Goal: Transaction & Acquisition: Purchase product/service

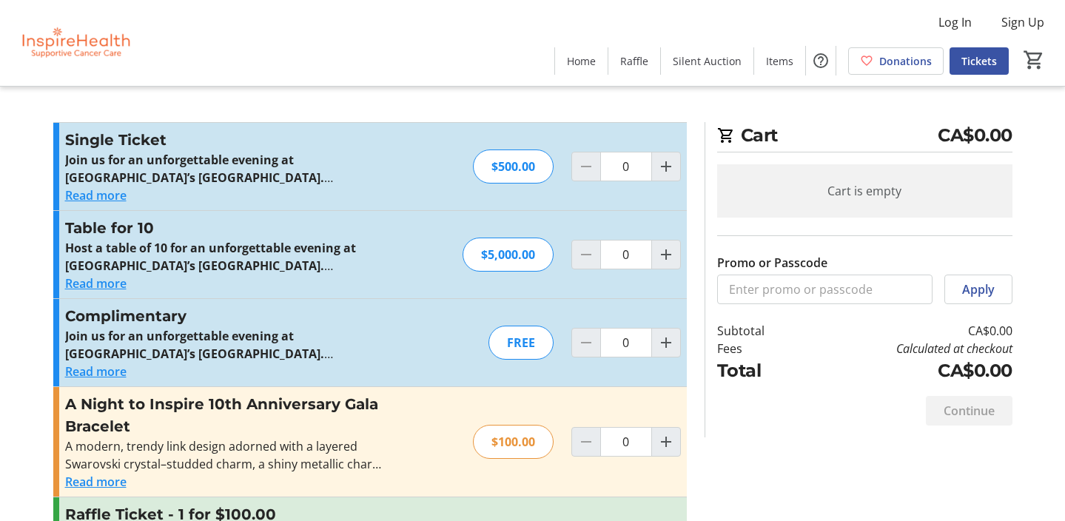
click at [118, 374] on button "Read more" at bounding box center [95, 372] width 61 height 18
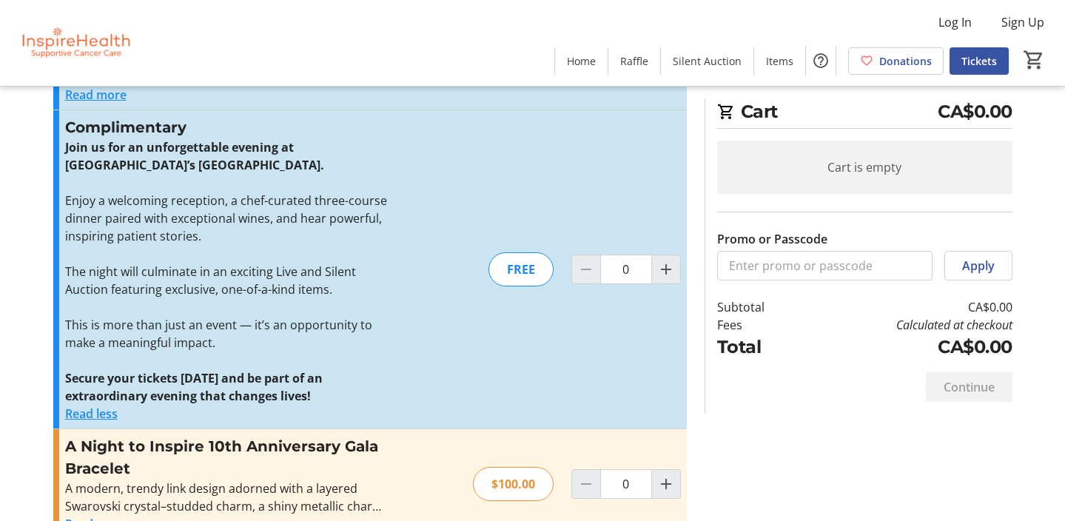
scroll to position [178, 0]
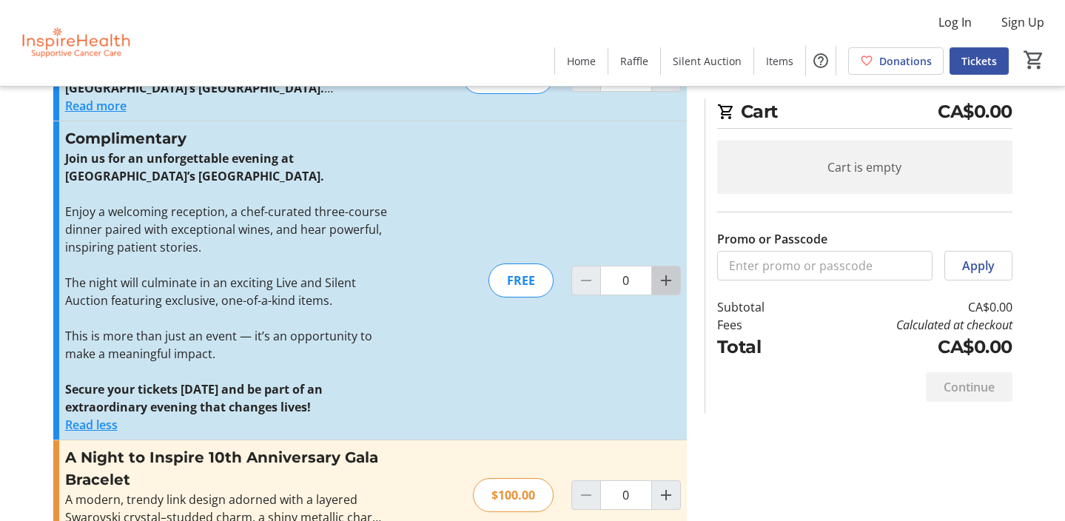
click at [665, 275] on mat-icon "Increment by one" at bounding box center [666, 281] width 18 height 18
type input "2"
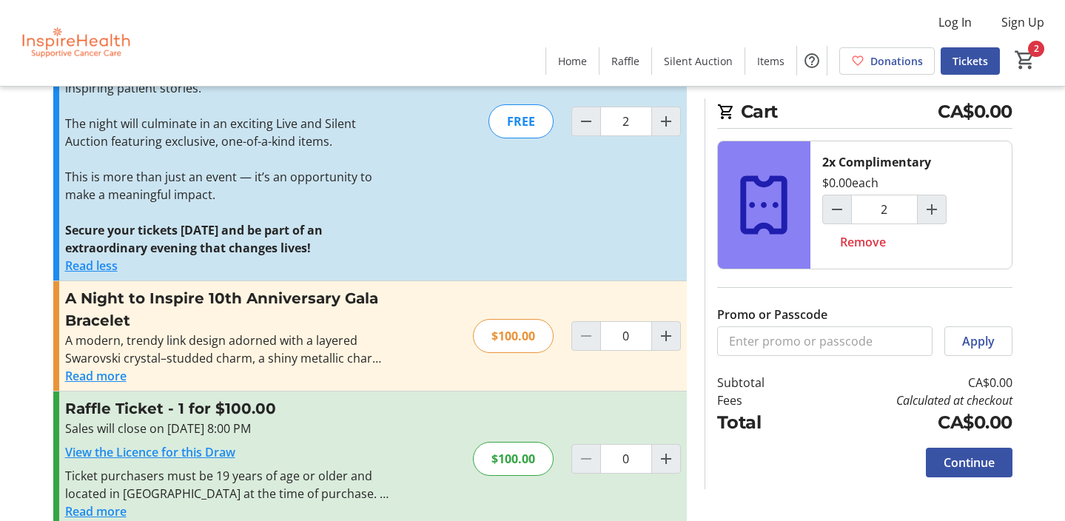
scroll to position [361, 0]
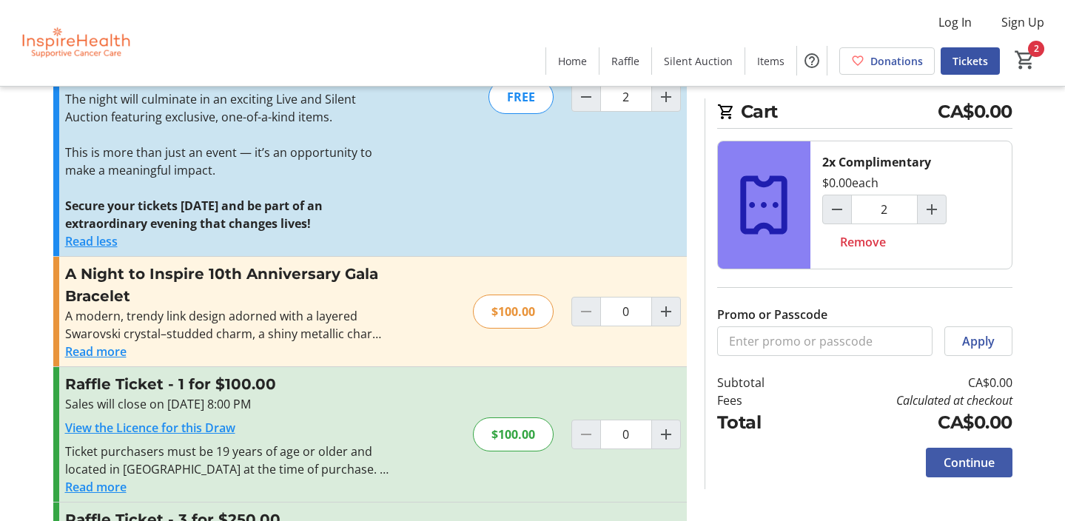
click at [984, 460] on span "Continue" at bounding box center [968, 463] width 51 height 18
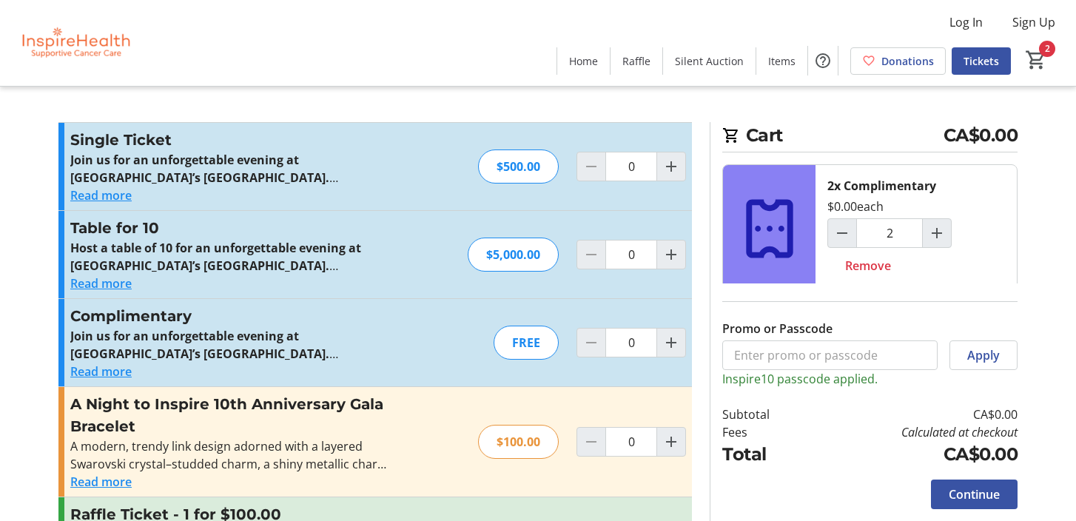
type input "2"
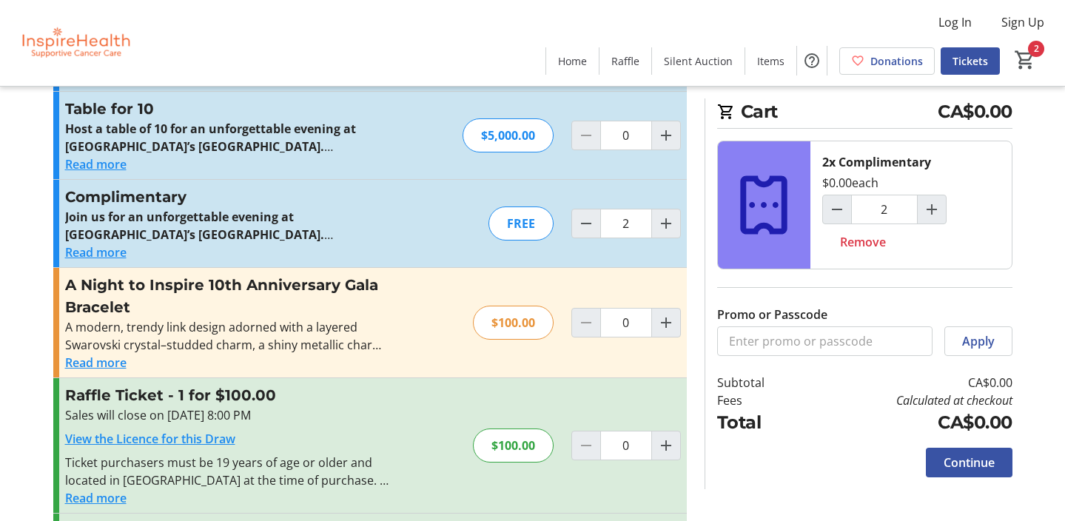
scroll to position [121, 0]
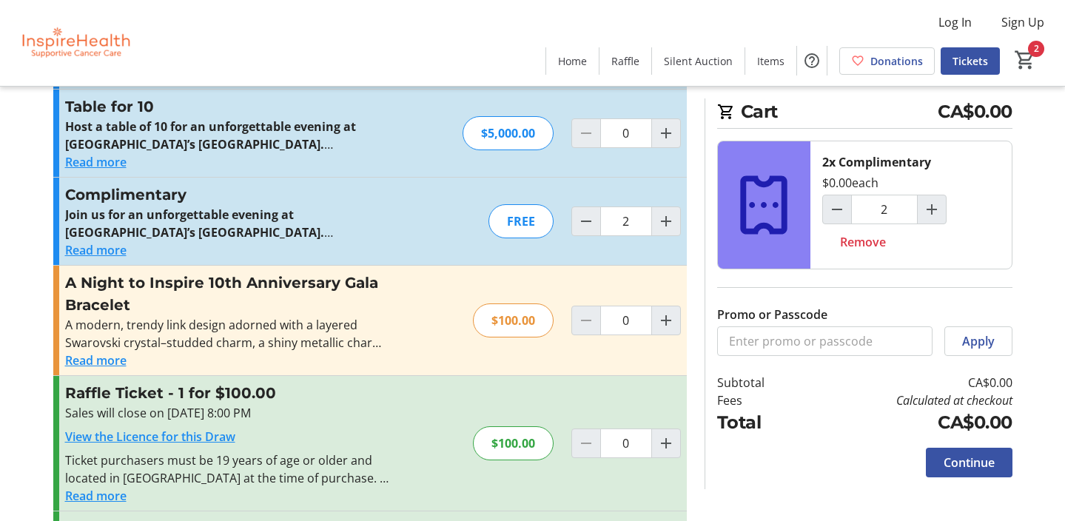
click at [103, 361] on button "Read more" at bounding box center [95, 360] width 61 height 18
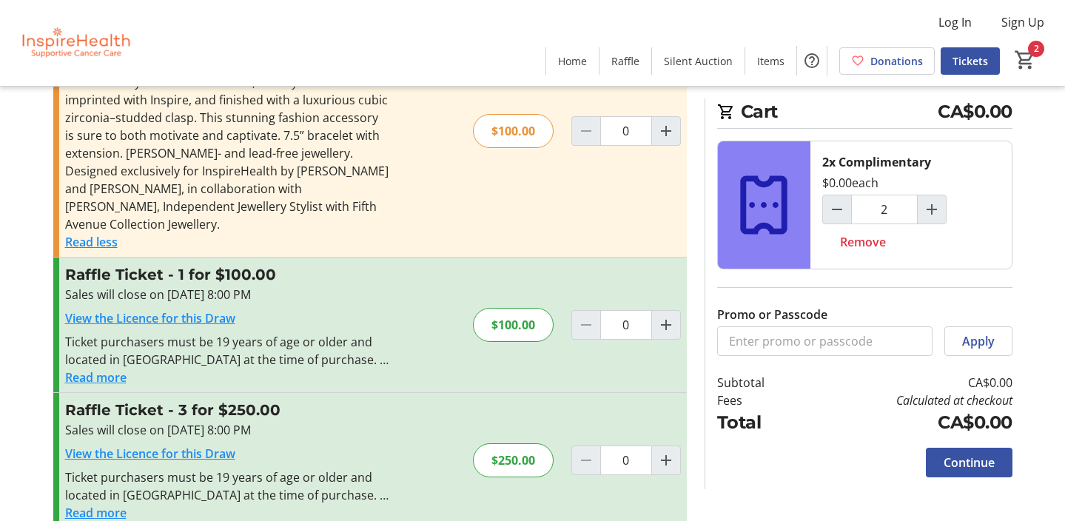
scroll to position [406, 0]
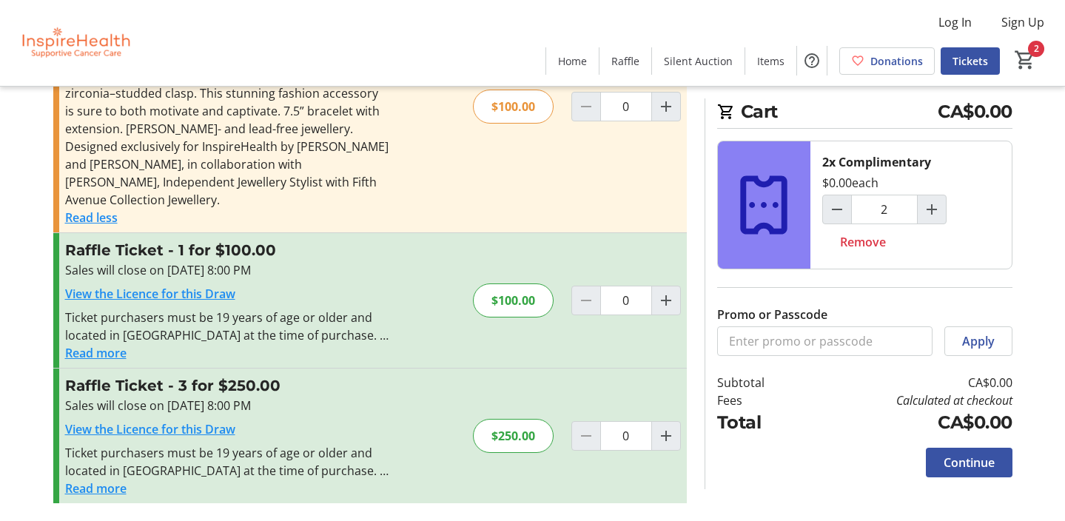
click at [116, 353] on button "Read more" at bounding box center [95, 353] width 61 height 18
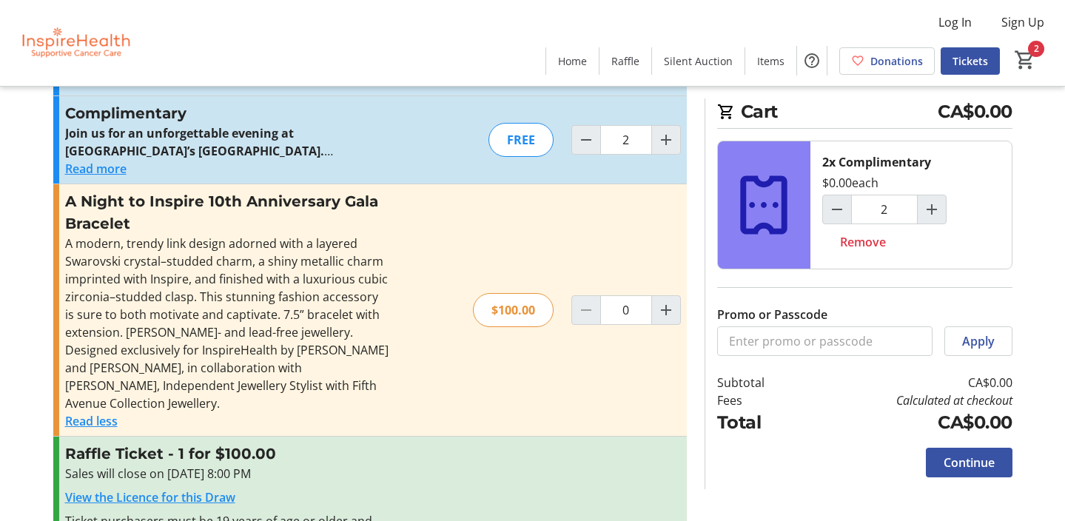
scroll to position [495, 0]
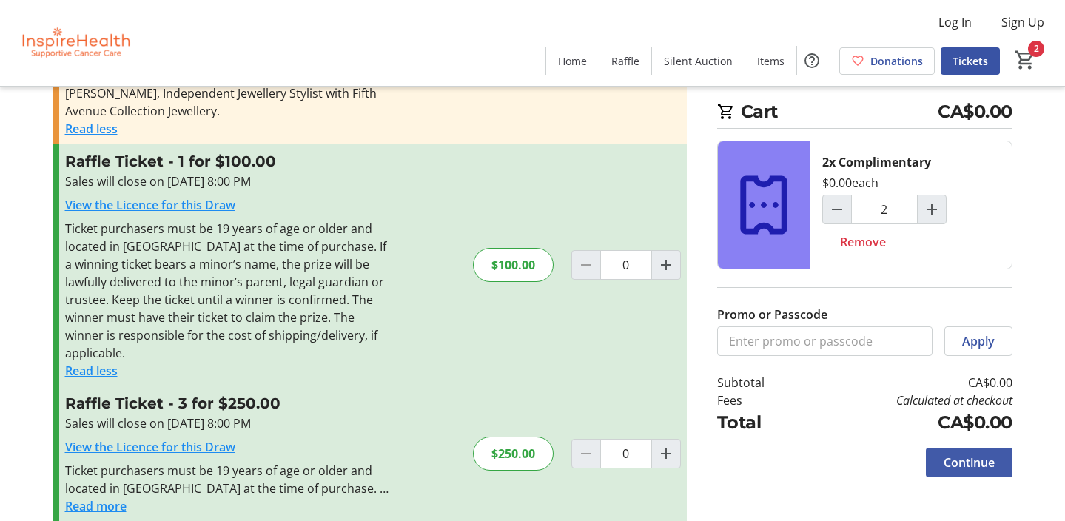
click at [962, 459] on span "Continue" at bounding box center [968, 463] width 51 height 18
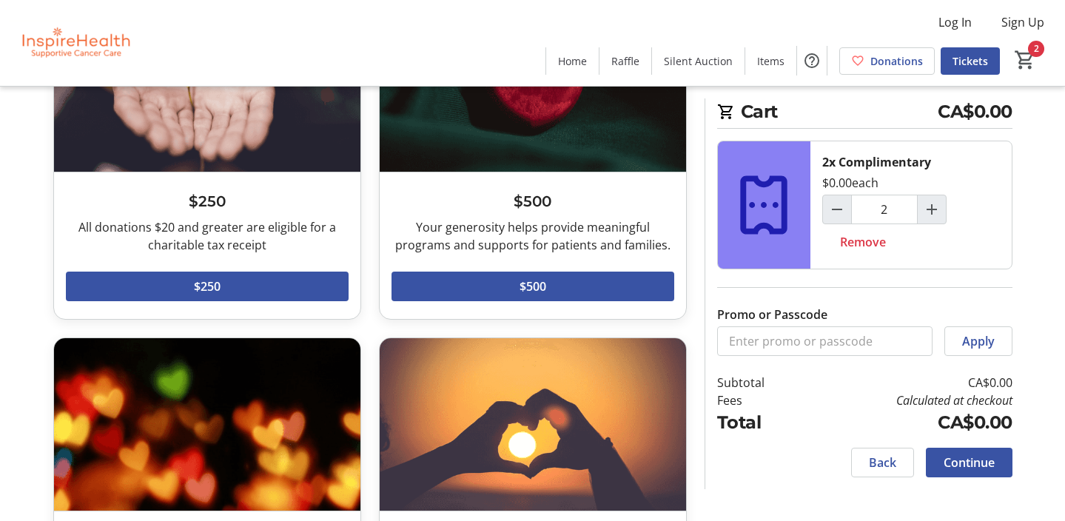
scroll to position [113, 0]
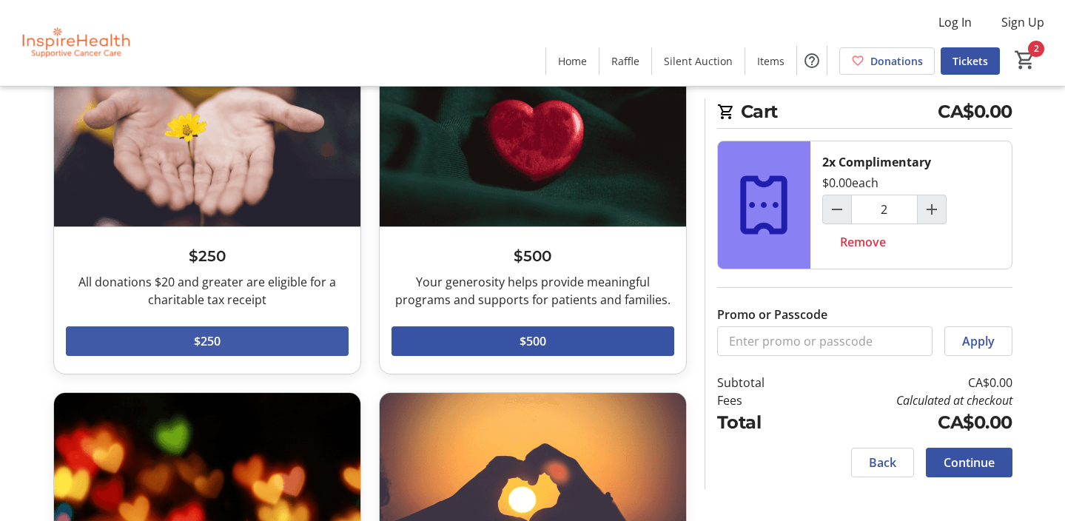
click at [314, 347] on span at bounding box center [207, 341] width 283 height 36
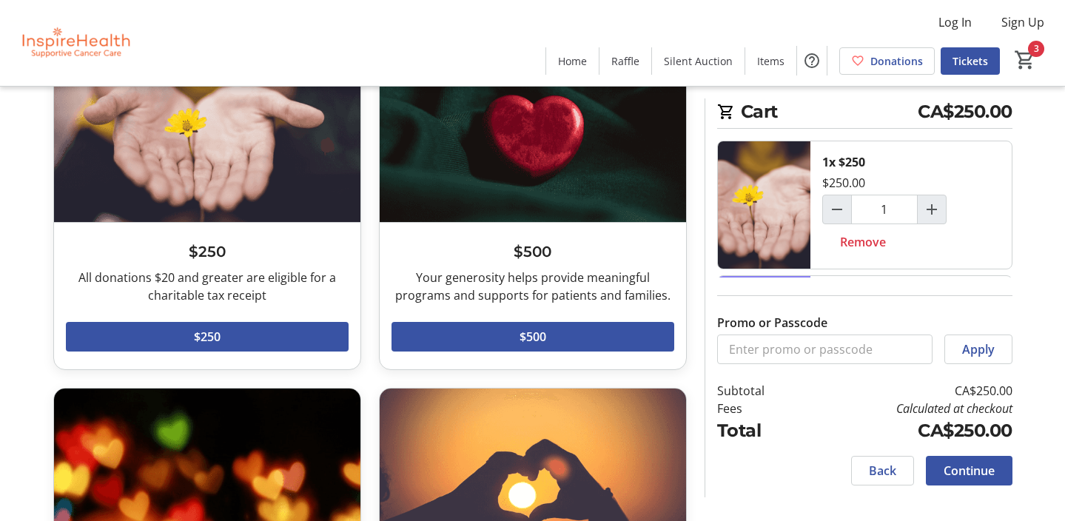
scroll to position [121, 0]
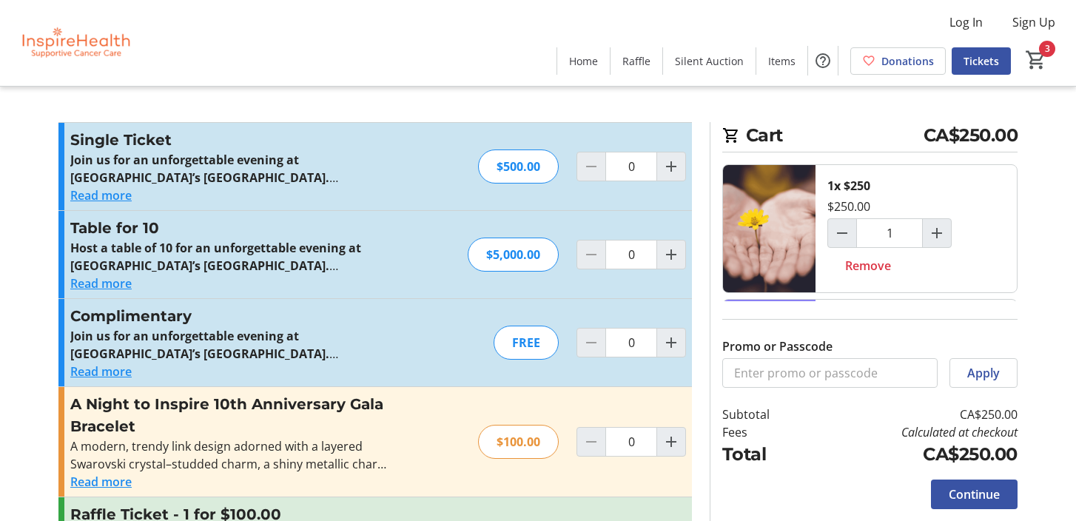
type input "2"
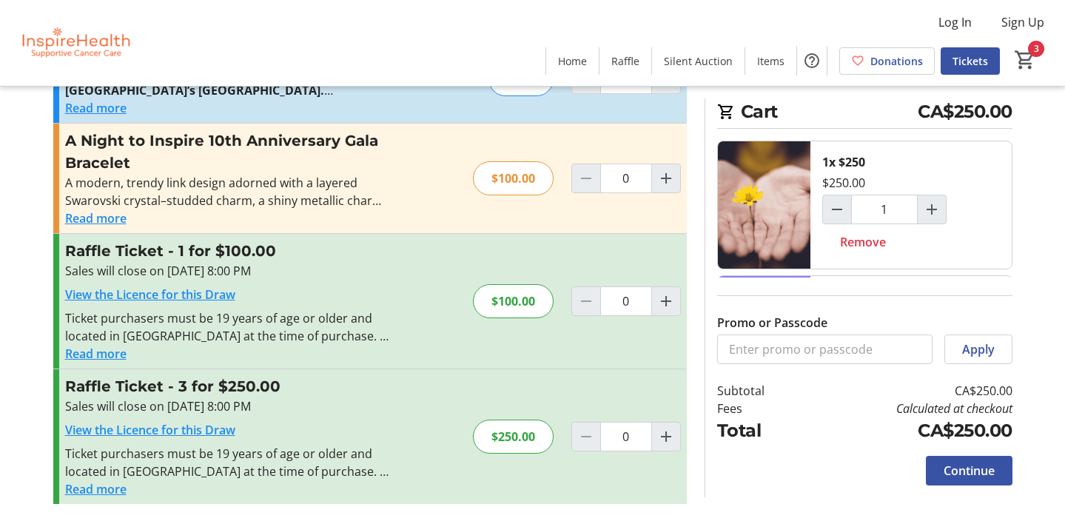
scroll to position [261, 0]
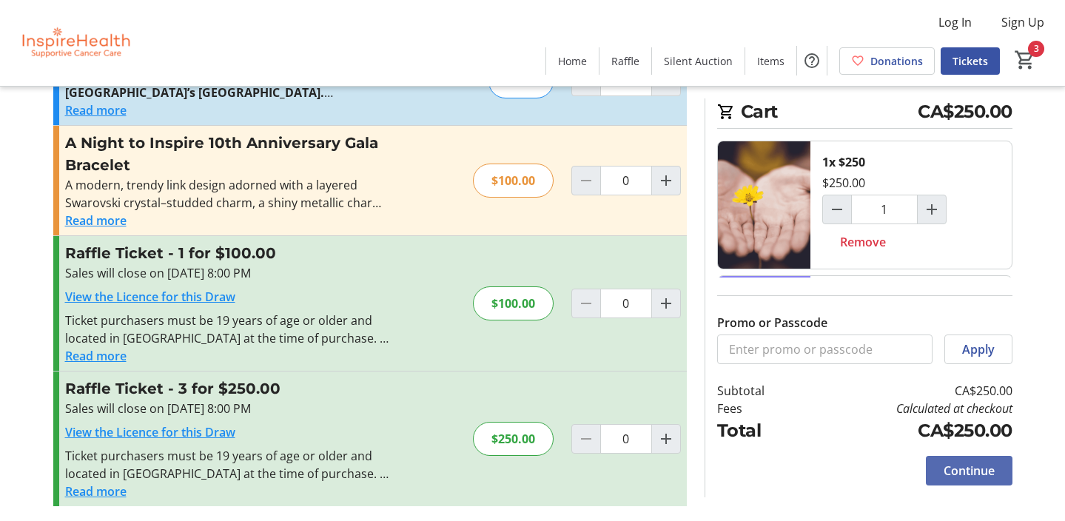
click at [978, 475] on span "Continue" at bounding box center [968, 471] width 51 height 18
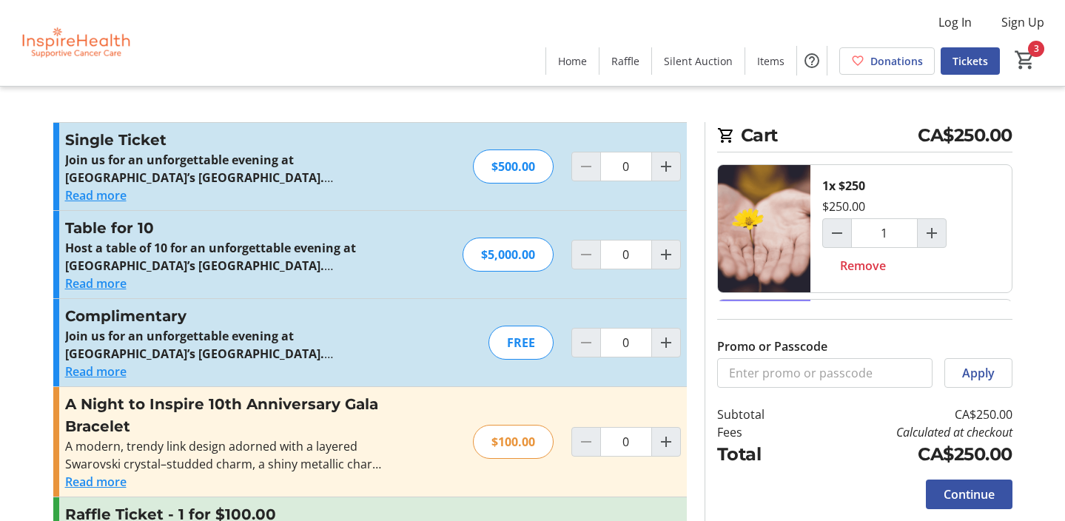
type input "2"
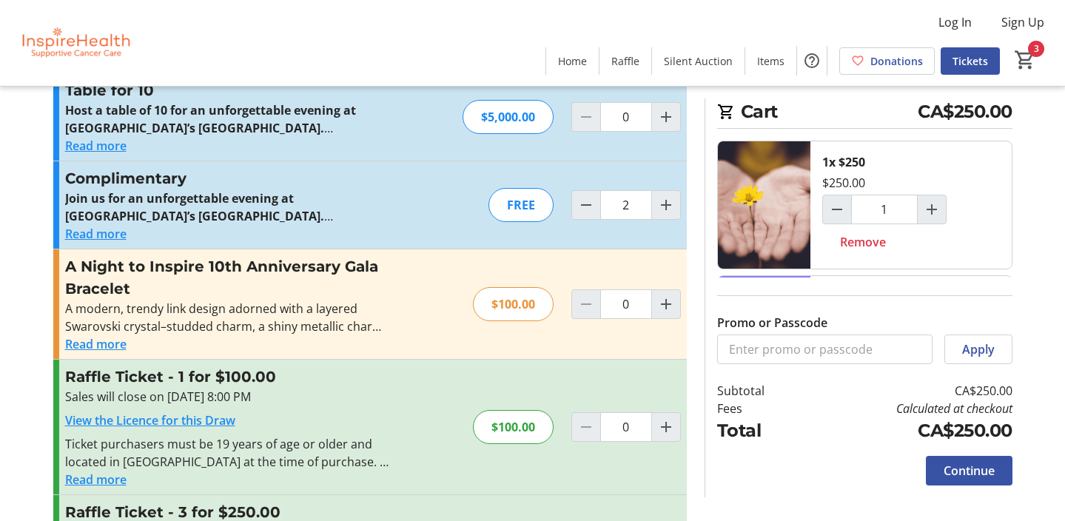
scroll to position [140, 0]
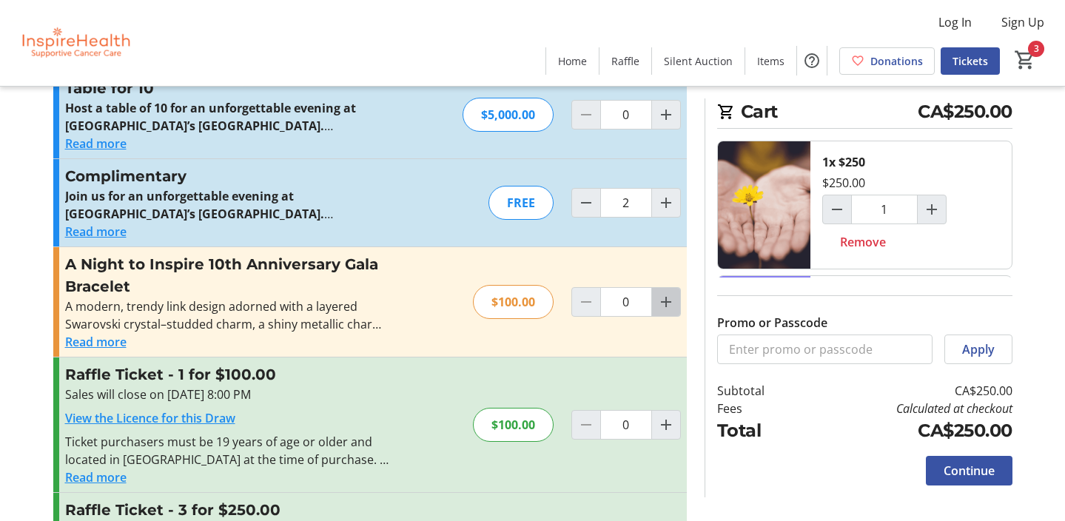
click at [670, 302] on mat-icon "Increment by one" at bounding box center [666, 302] width 18 height 18
type input "1"
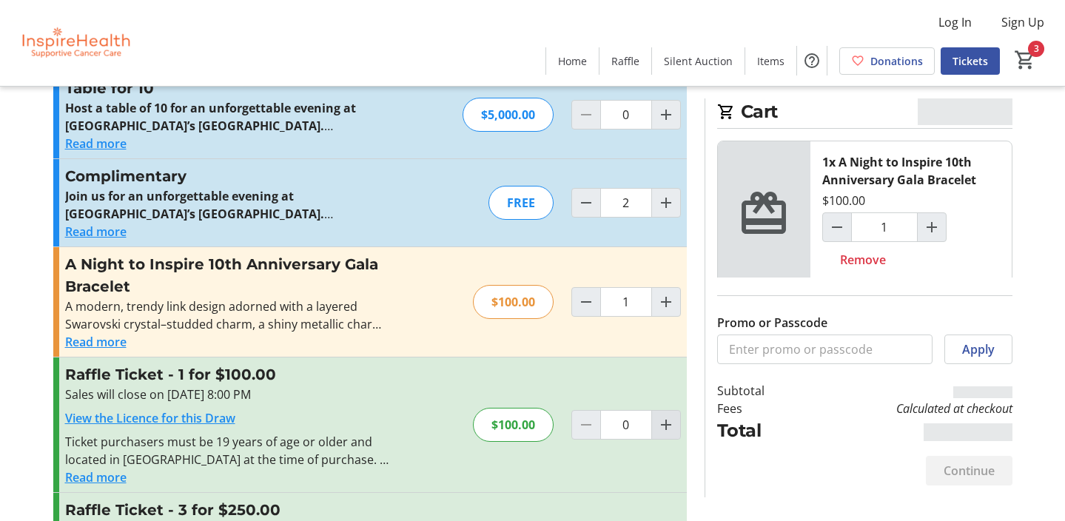
click at [665, 427] on mat-icon "Increment by one" at bounding box center [666, 425] width 18 height 18
type input "1"
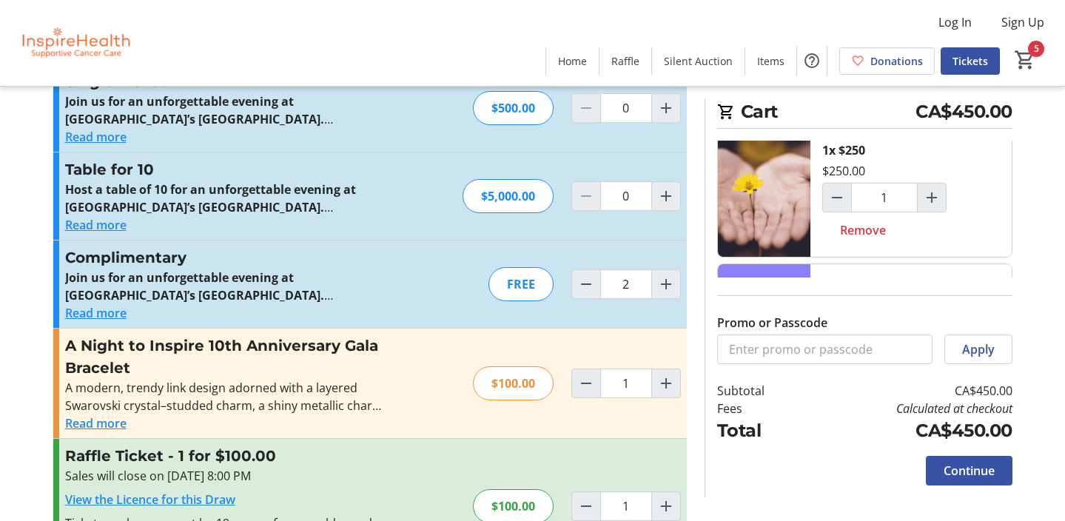
scroll to position [320, 0]
click at [932, 206] on mat-icon "Increment by one" at bounding box center [932, 197] width 18 height 18
type input "2"
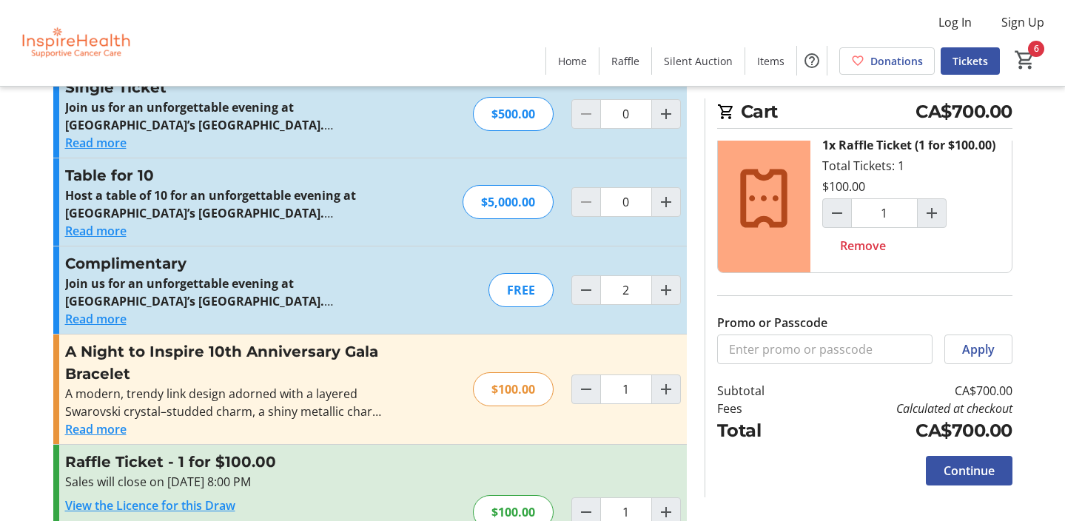
scroll to position [56, 0]
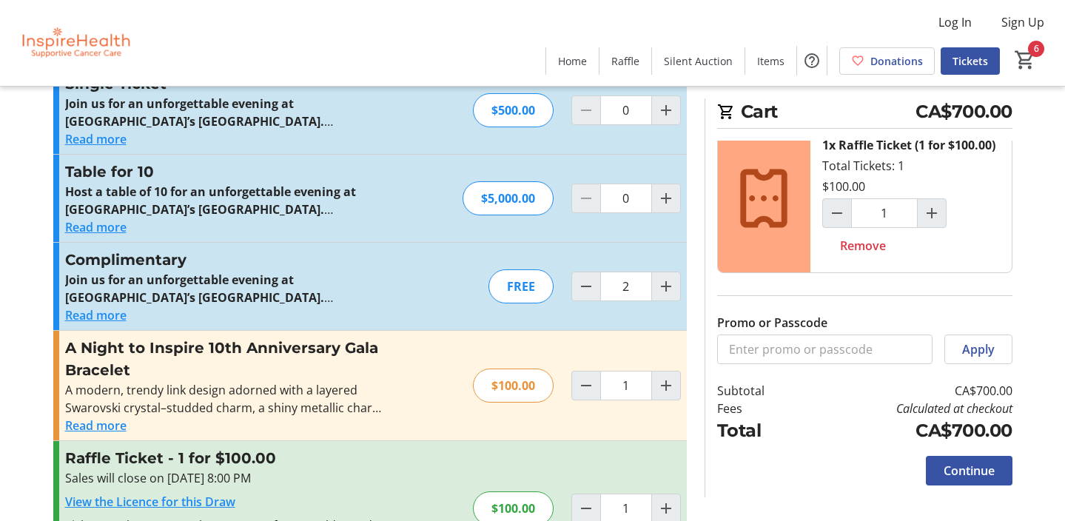
click at [100, 426] on button "Read more" at bounding box center [95, 426] width 61 height 18
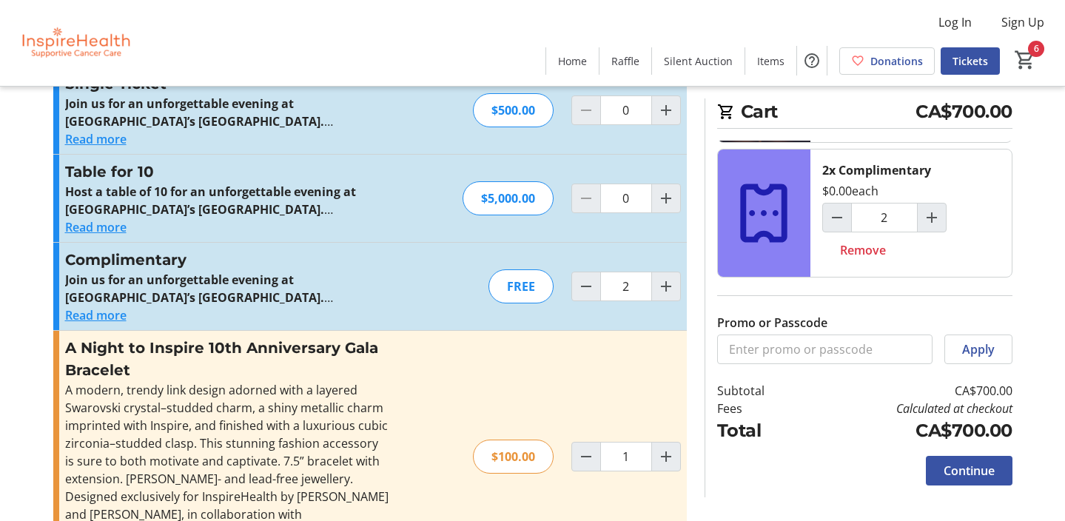
scroll to position [452, 0]
click at [954, 471] on span "Continue" at bounding box center [968, 471] width 51 height 18
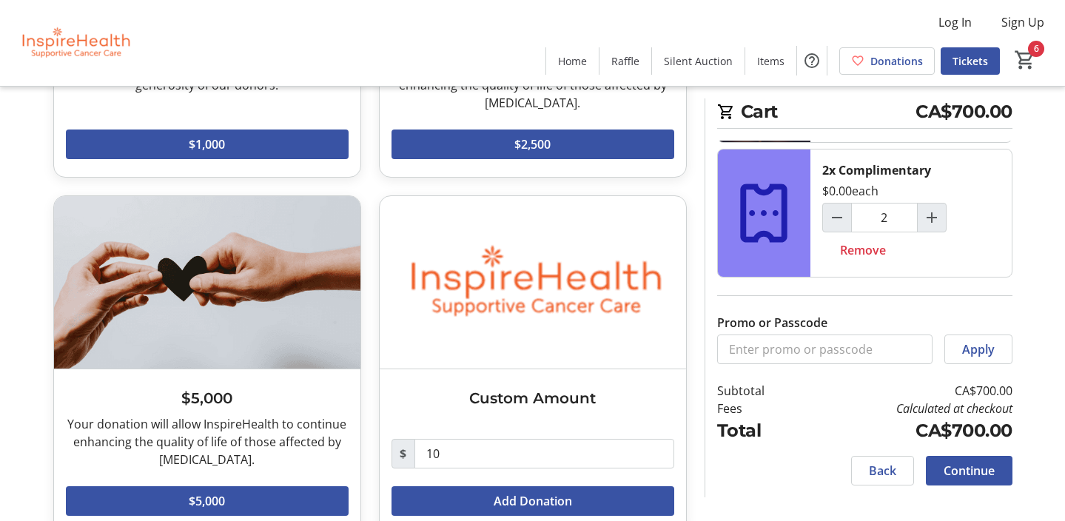
scroll to position [697, 0]
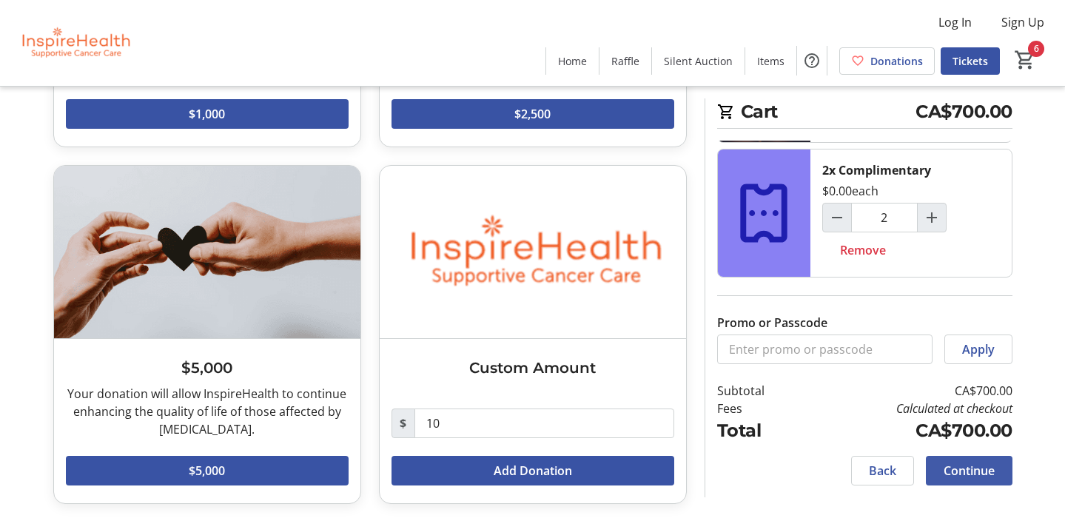
click at [962, 469] on span "Continue" at bounding box center [968, 471] width 51 height 18
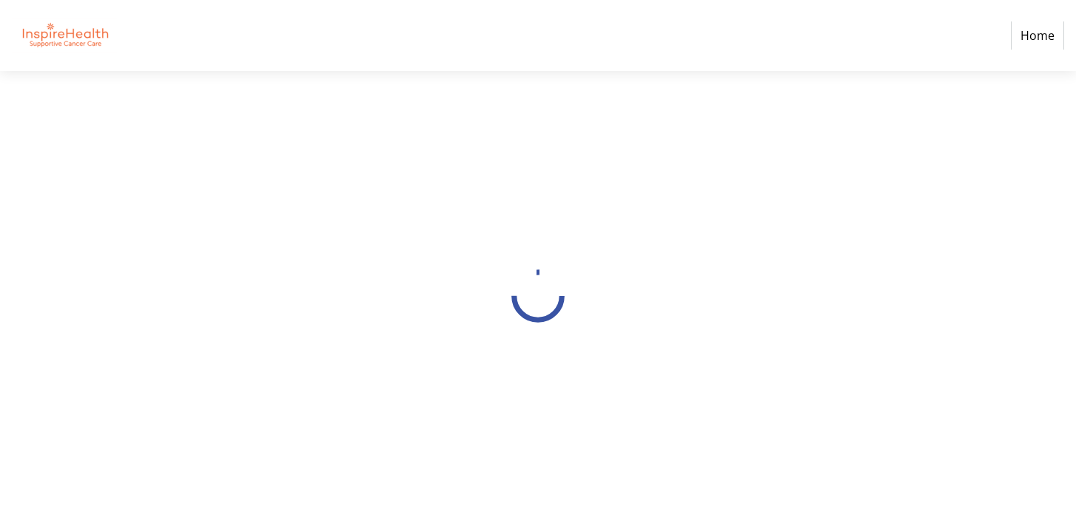
select select "CA"
